Goal: Task Accomplishment & Management: Use online tool/utility

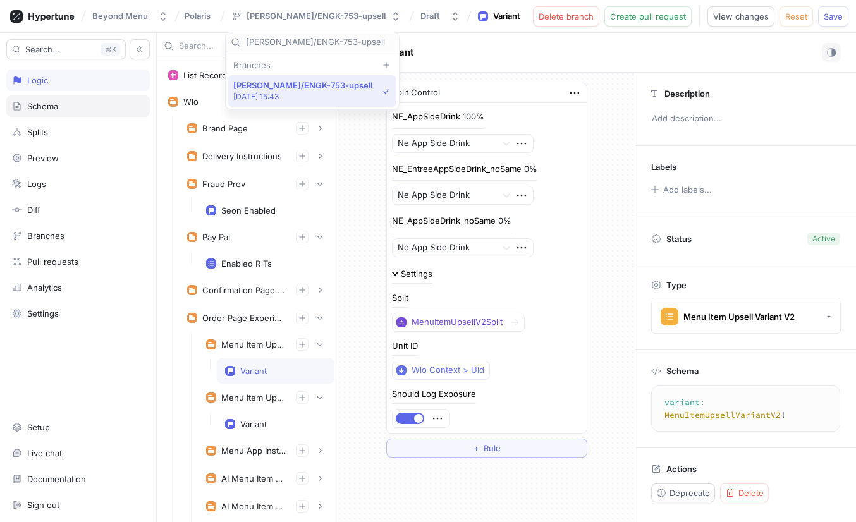
click at [56, 107] on div "Schema" at bounding box center [42, 106] width 31 height 10
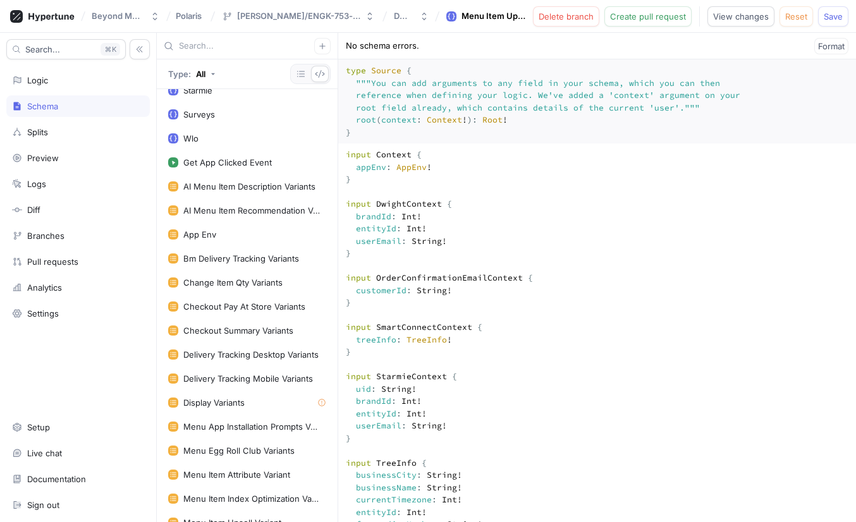
scroll to position [1299, 0]
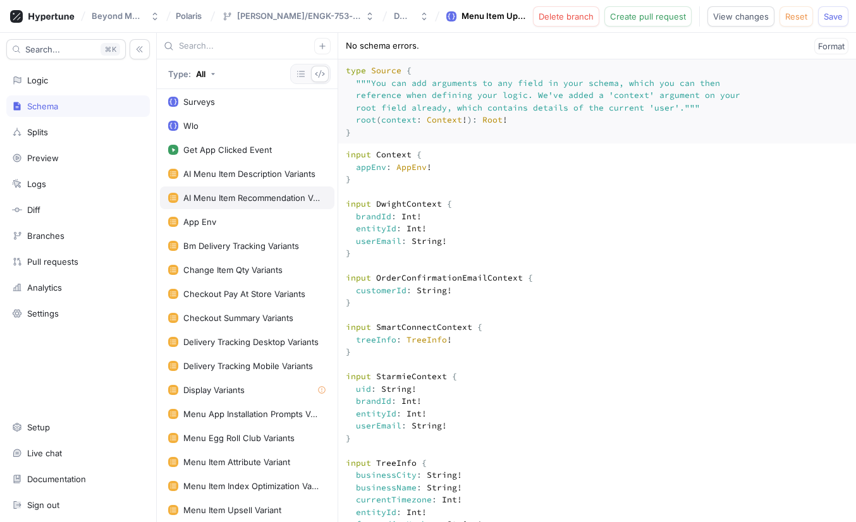
click at [248, 198] on div "AI Menu Item Recommendation Variants" at bounding box center [252, 198] width 138 height 10
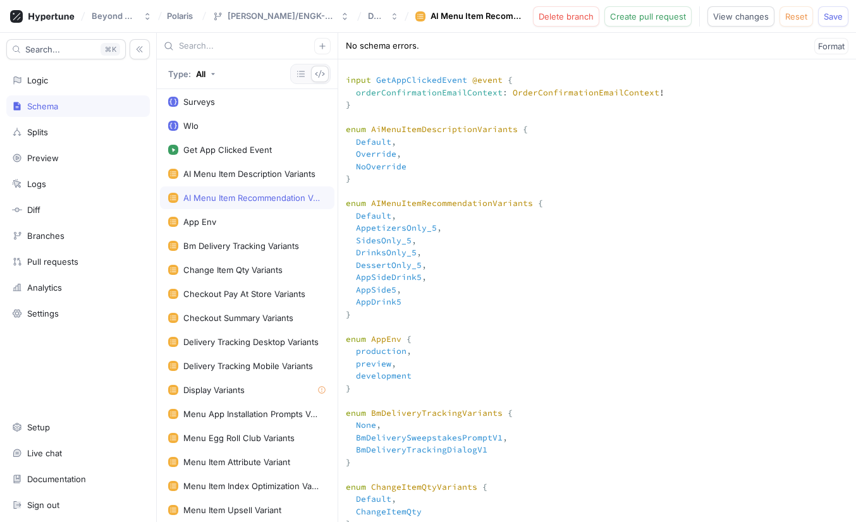
scroll to position [4095, 0]
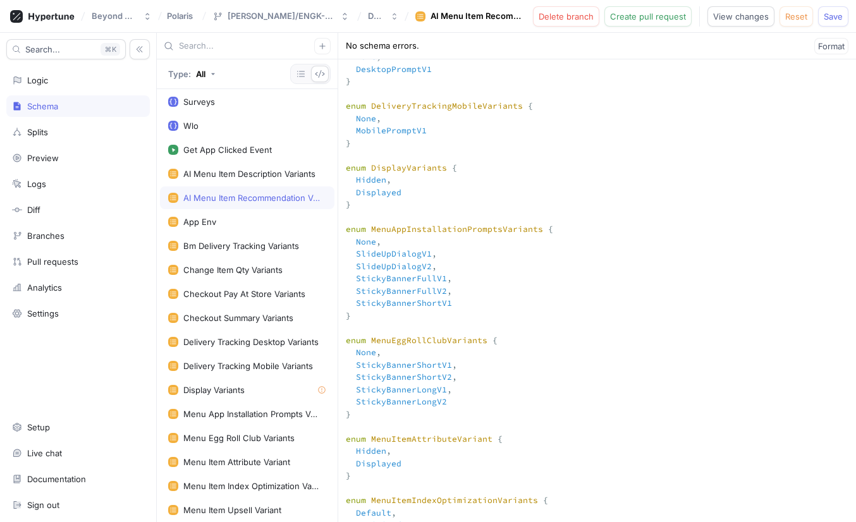
scroll to position [5116, 0]
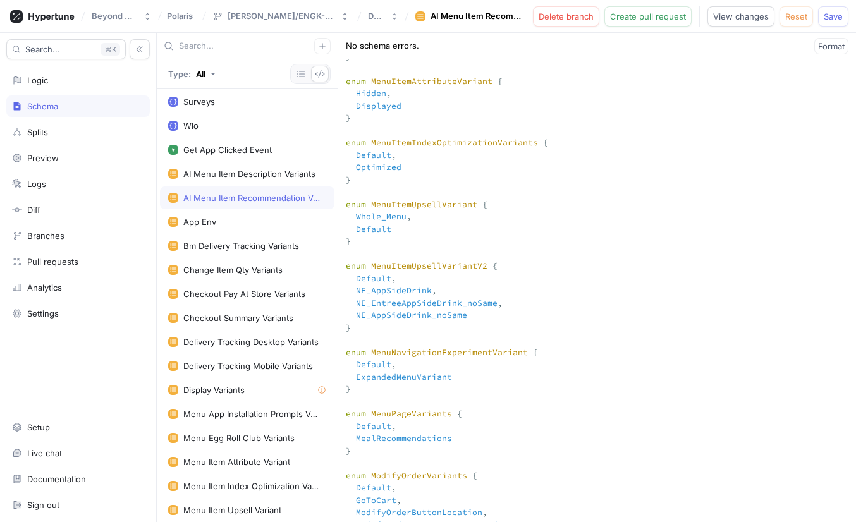
type textarea "input Context { appEnv: AppEnv! } input DwightContext { brandId: Int! entityId:…"
click at [832, 13] on span "Save" at bounding box center [833, 17] width 19 height 8
click at [61, 131] on div "Splits" at bounding box center [78, 132] width 132 height 10
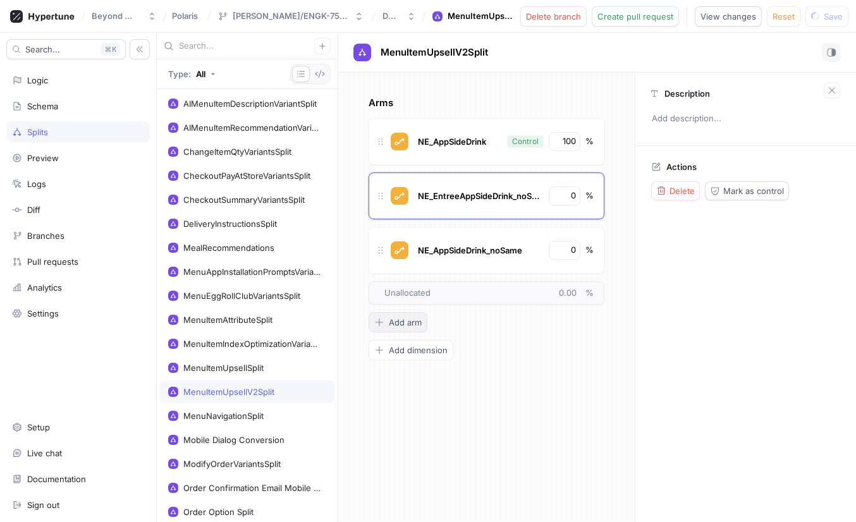
click at [405, 319] on span "Add arm" at bounding box center [405, 323] width 33 height 8
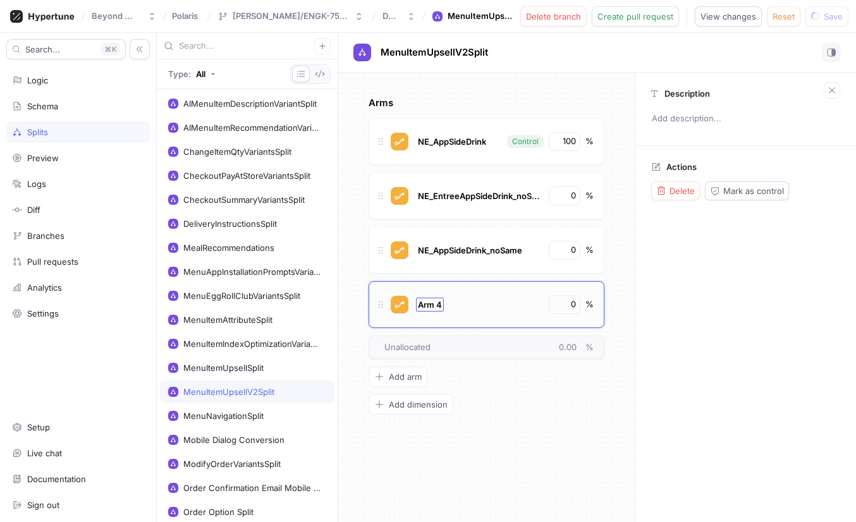
click at [430, 303] on span "Arm 4" at bounding box center [430, 305] width 24 height 10
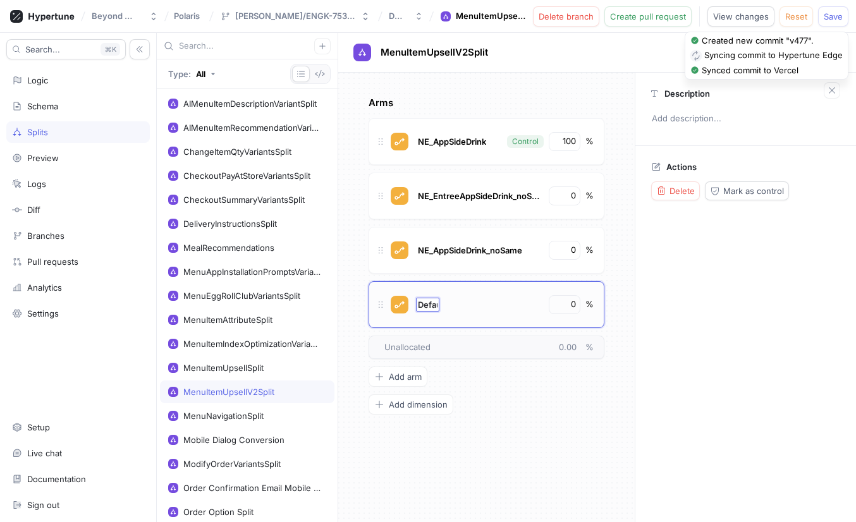
type input "Default"
click at [571, 307] on input "0" at bounding box center [564, 304] width 21 height 13
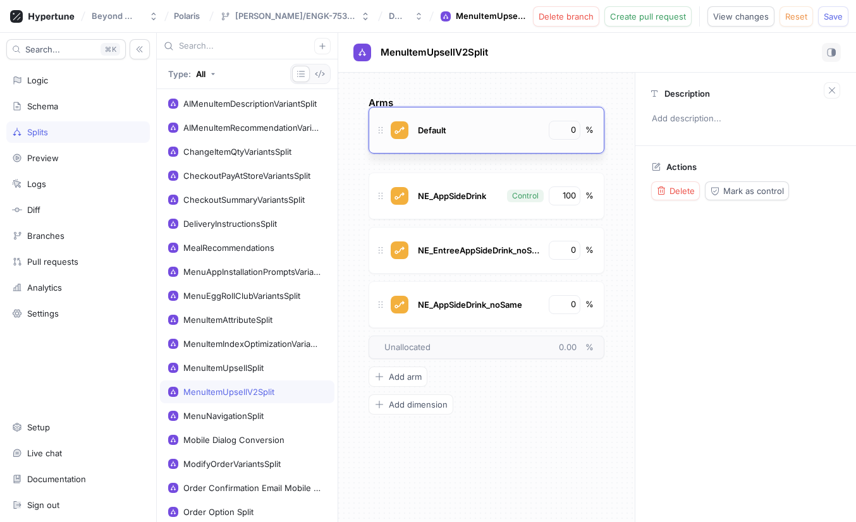
drag, startPoint x: 381, startPoint y: 309, endPoint x: 377, endPoint y: 134, distance: 174.5
click at [377, 134] on icon at bounding box center [381, 130] width 10 height 10
click at [571, 143] on input "0" at bounding box center [564, 141] width 21 height 13
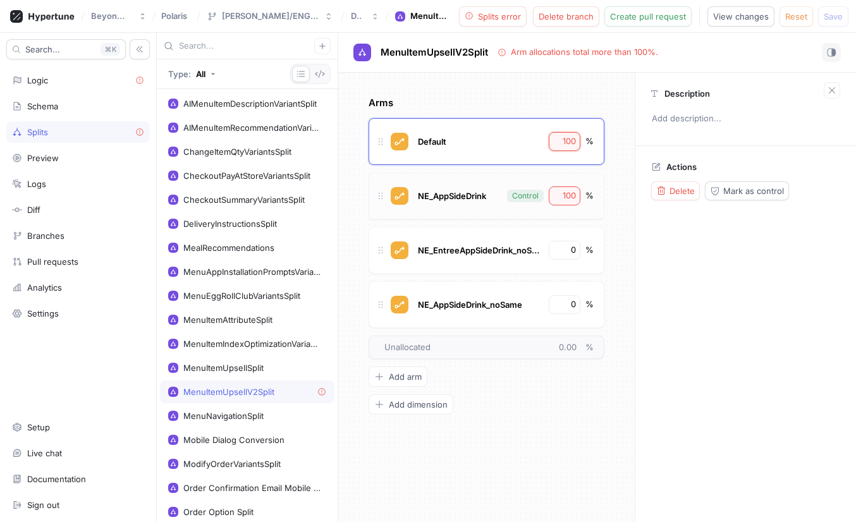
type input "100"
click at [571, 191] on input "100" at bounding box center [564, 196] width 21 height 13
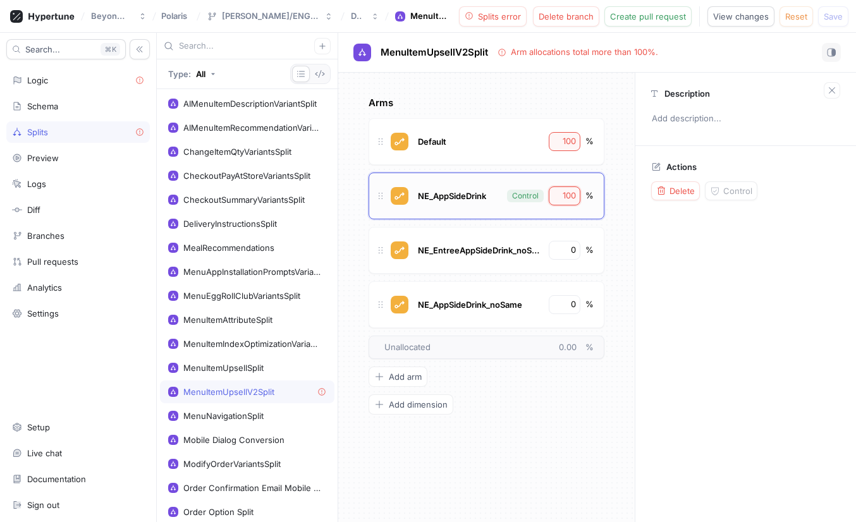
click at [571, 191] on input "100" at bounding box center [564, 196] width 21 height 13
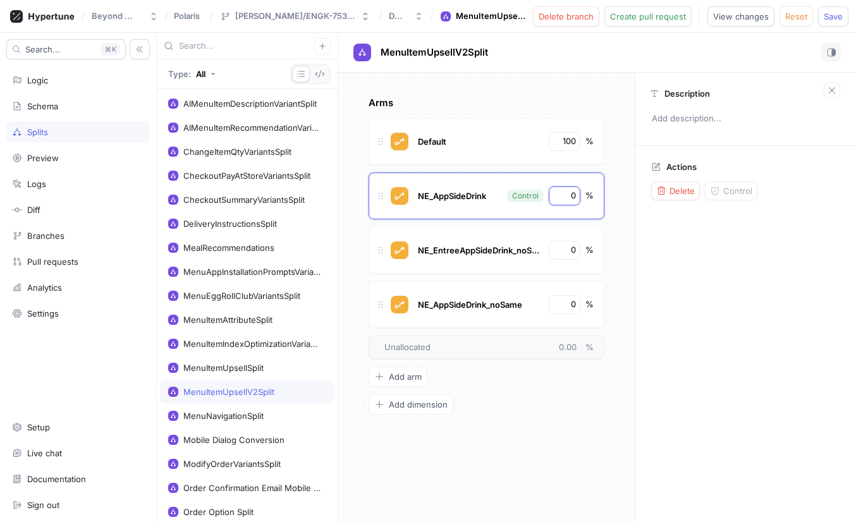
type input "0"
click at [563, 408] on div "Arms Default 100 % NE_AppSideDrink Control 0 % NE_EntreeAppSideDrink_noSame 0 %…" at bounding box center [487, 255] width 236 height 319
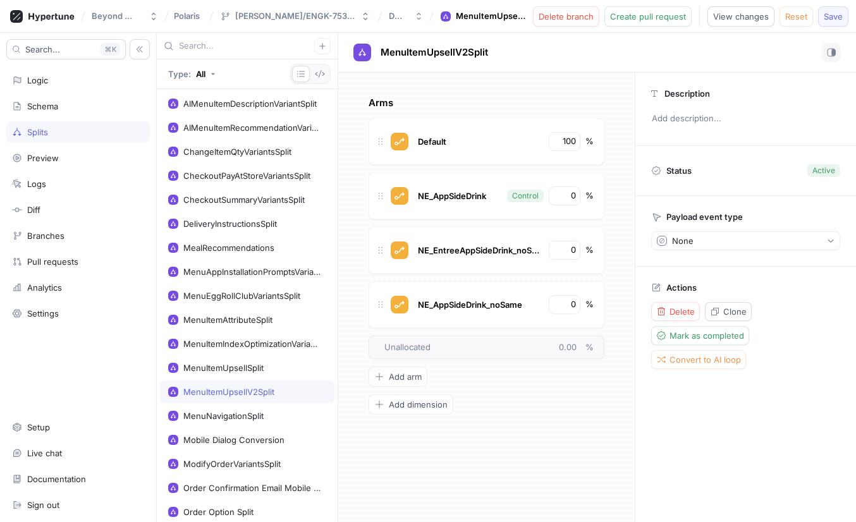
click at [841, 19] on span "Save" at bounding box center [833, 17] width 19 height 8
click at [58, 87] on div "Logic" at bounding box center [78, 80] width 144 height 21
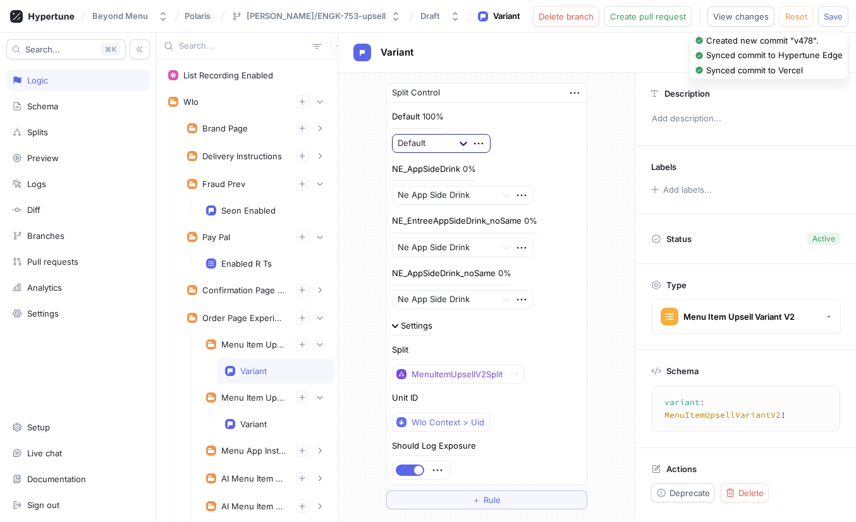
click at [461, 141] on icon at bounding box center [463, 143] width 13 height 13
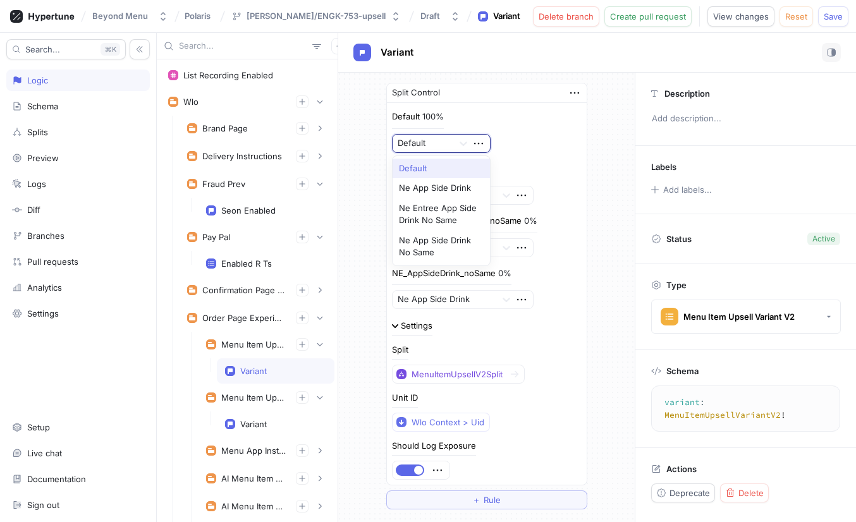
click at [614, 137] on div "Split Control Default 100% Default, 1 of 4. 4 results available. Use Up and Dow…" at bounding box center [486, 296] width 296 height 447
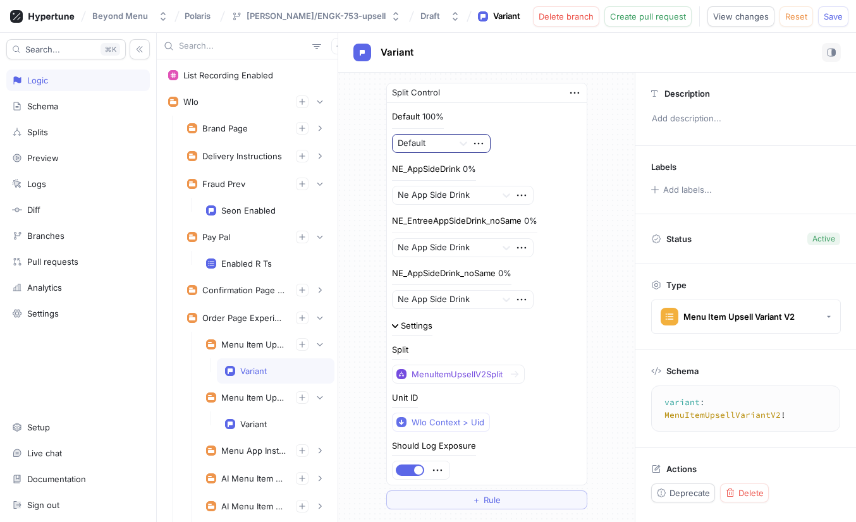
click at [437, 145] on div at bounding box center [423, 143] width 51 height 15
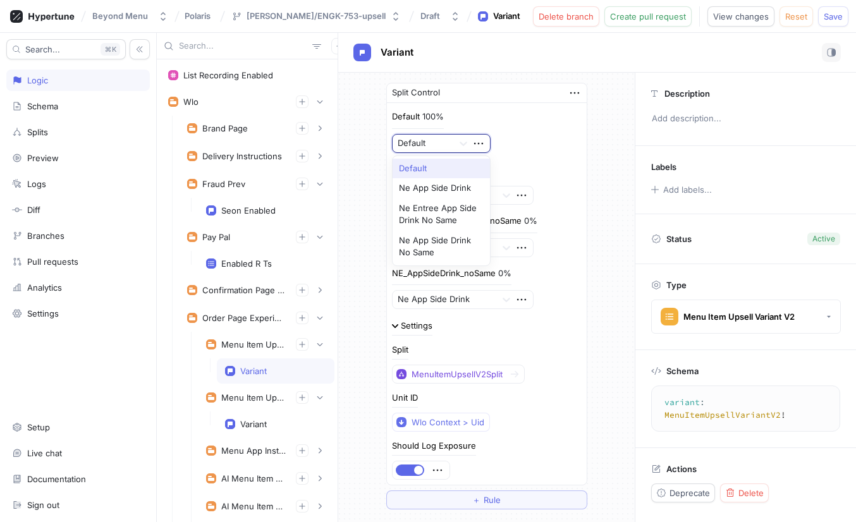
click at [424, 164] on div "Default" at bounding box center [441, 169] width 97 height 20
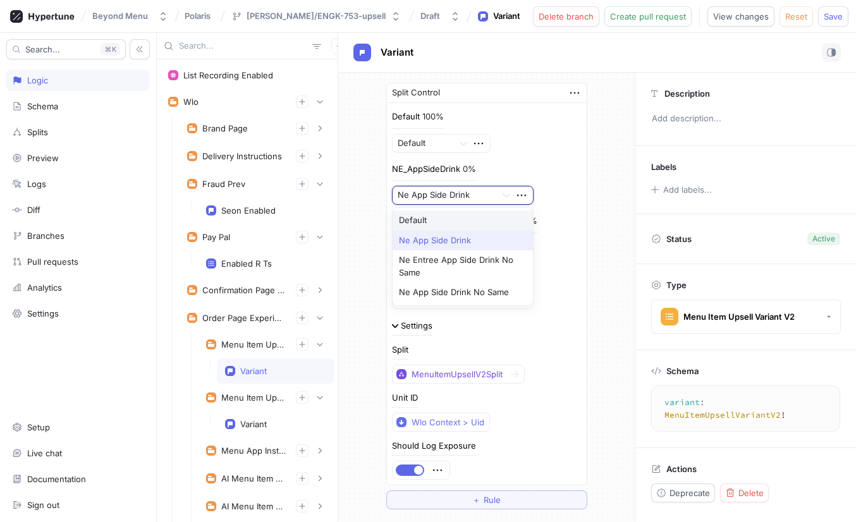
click at [461, 195] on div at bounding box center [445, 195] width 94 height 15
click at [487, 195] on div at bounding box center [445, 195] width 94 height 15
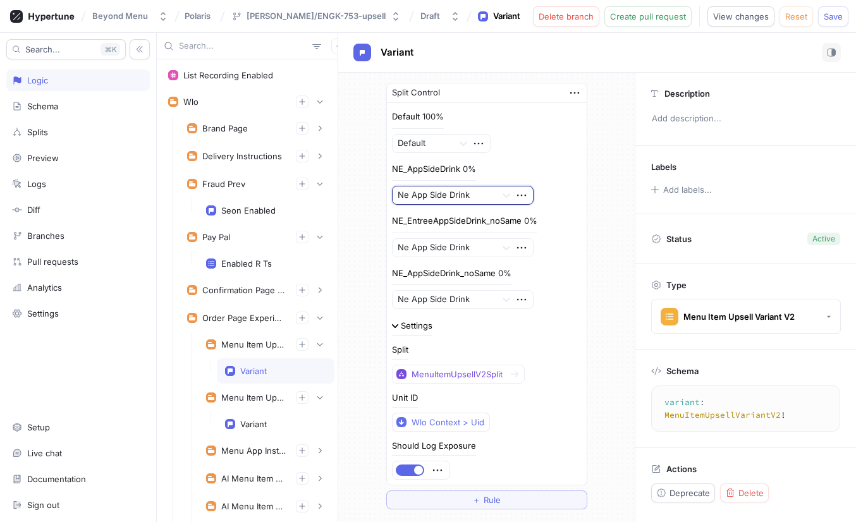
click at [615, 147] on div "Split Control Default 100% Default NE_AppSideDrink 0% Ne App Side Drink NE_Entr…" at bounding box center [486, 296] width 296 height 447
click at [840, 16] on span "Save" at bounding box center [833, 17] width 19 height 8
